Goal: Task Accomplishment & Management: Manage account settings

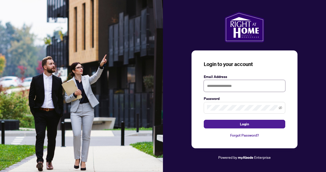
click at [210, 89] on input "text" at bounding box center [244, 86] width 81 height 12
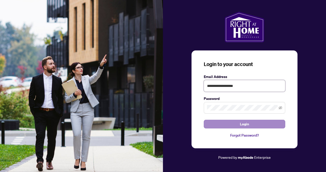
type input "**********"
click at [240, 127] on span "Login" at bounding box center [244, 124] width 9 height 8
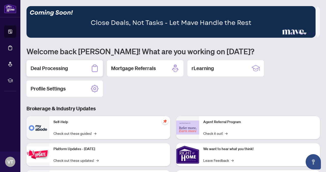
click at [40, 71] on h2 "Deal Processing" at bounding box center [49, 68] width 37 height 7
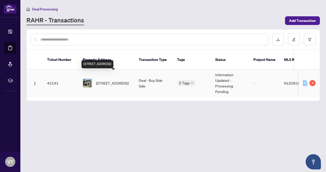
click at [112, 80] on span "[STREET_ADDRESS]" at bounding box center [112, 83] width 33 height 6
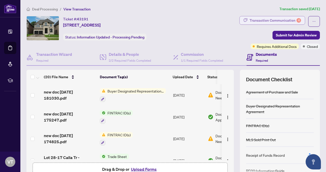
click at [261, 20] on div "Transaction Communication 4" at bounding box center [274, 20] width 51 height 8
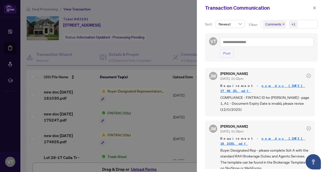
scroll to position [27, 0]
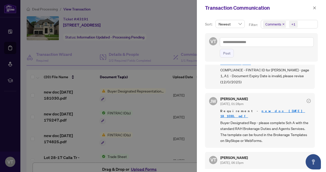
click at [253, 109] on link "new doc [DATE] 181030.pdf" at bounding box center [262, 113] width 85 height 9
click at [262, 109] on link "new doc [DATE] 181030.pdf" at bounding box center [262, 113] width 85 height 9
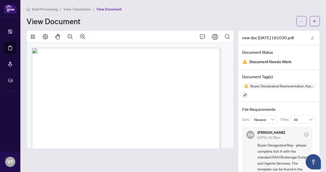
scroll to position [25, 0]
click at [212, 37] on icon "Print" at bounding box center [215, 37] width 6 height 6
click at [313, 21] on icon "arrow-left" at bounding box center [314, 21] width 3 height 3
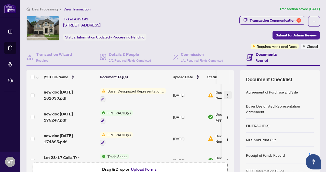
click at [225, 95] on img "button" at bounding box center [227, 96] width 4 height 4
click at [139, 91] on span "Buyer Designated Representation Agreement" at bounding box center [135, 91] width 60 height 6
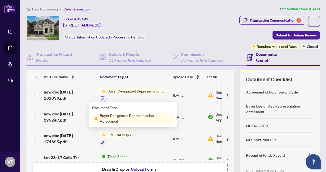
click at [104, 97] on icon "button" at bounding box center [102, 98] width 3 height 3
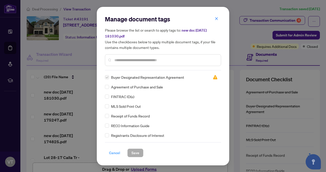
click at [115, 155] on span "Cancel" at bounding box center [114, 153] width 11 height 8
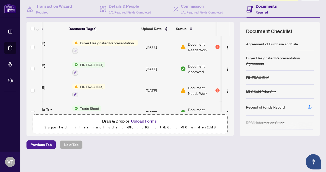
scroll to position [0, 36]
click at [223, 46] on button "button" at bounding box center [227, 47] width 8 height 8
click at [188, 49] on span "Document Needs Work" at bounding box center [201, 46] width 26 height 11
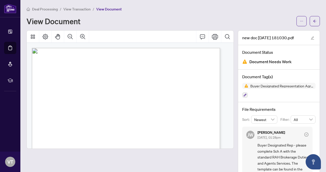
click at [76, 10] on span "View Transaction" at bounding box center [76, 9] width 27 height 5
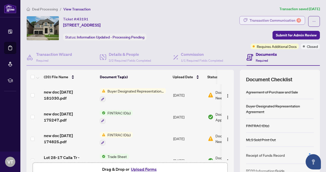
click at [280, 16] on div "Transaction Communication 4" at bounding box center [274, 20] width 51 height 8
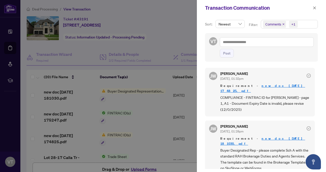
scroll to position [27, 0]
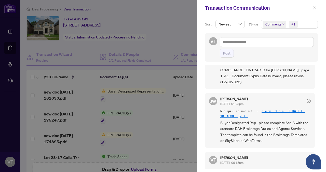
click at [319, 5] on div "Transaction Communication" at bounding box center [261, 8] width 129 height 16
click at [317, 7] on button "button" at bounding box center [314, 8] width 7 height 6
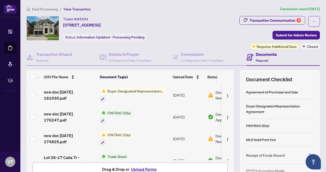
click at [256, 57] on div "Documents Required" at bounding box center [266, 57] width 21 height 12
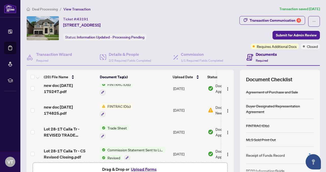
scroll to position [0, 0]
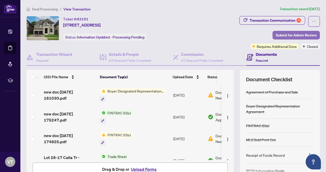
click at [285, 33] on span "Submit for Admin Review" at bounding box center [296, 35] width 41 height 8
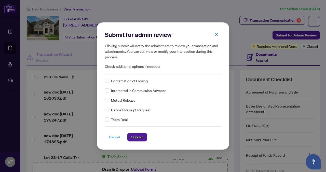
click at [111, 136] on span "Cancel" at bounding box center [114, 137] width 11 height 8
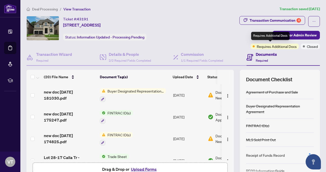
click at [265, 47] on span "Requires Additional Docs" at bounding box center [277, 47] width 40 height 6
click at [261, 58] on div "Documents Required" at bounding box center [266, 57] width 21 height 12
